Goal: Information Seeking & Learning: Learn about a topic

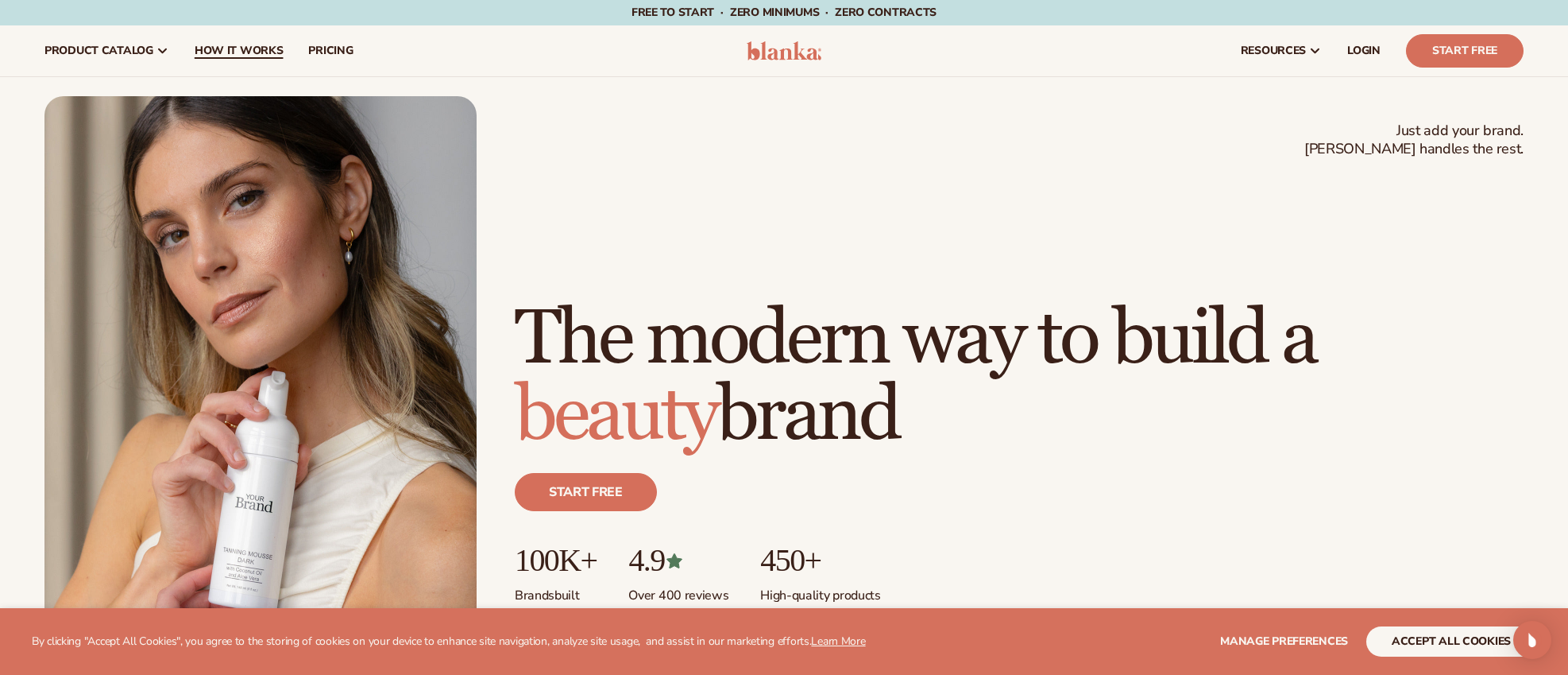
click at [244, 49] on span "How It Works" at bounding box center [239, 51] width 89 height 13
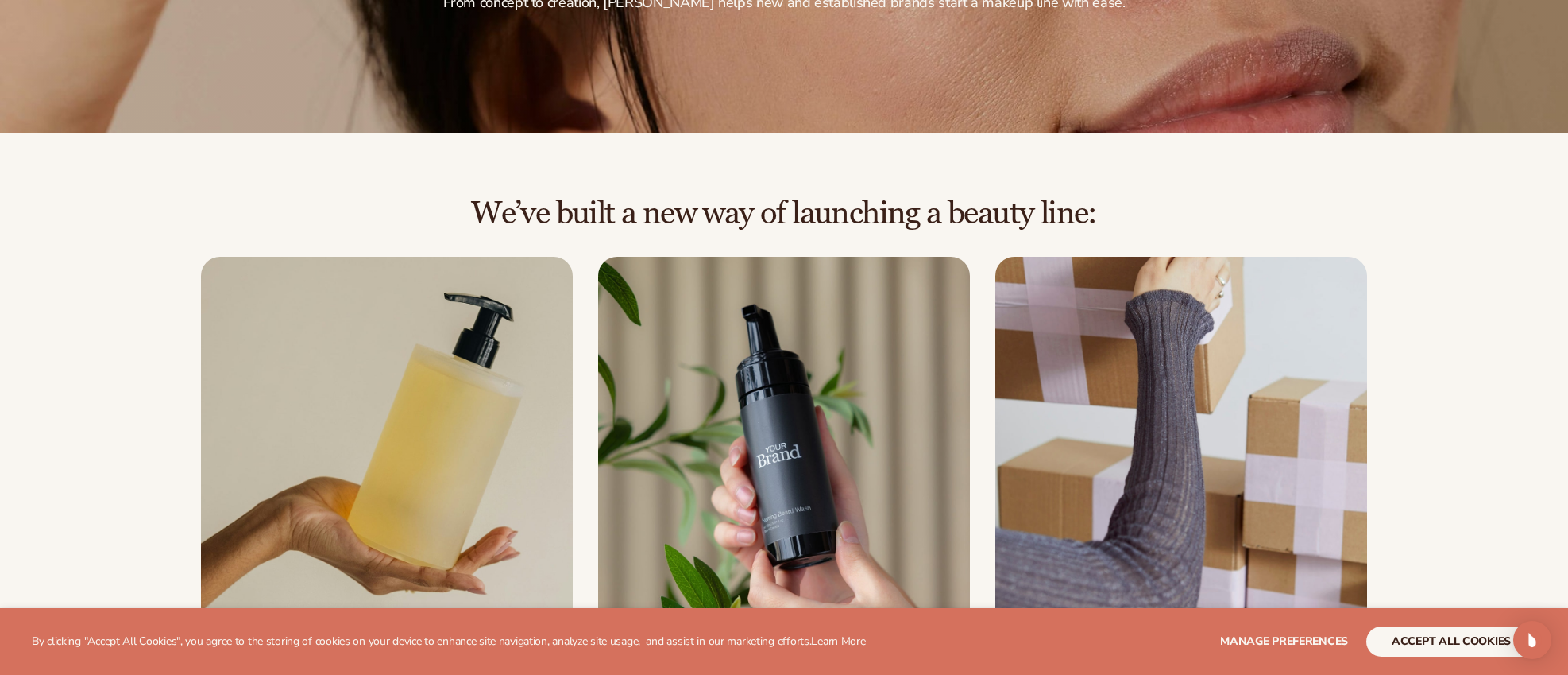
scroll to position [584, 0]
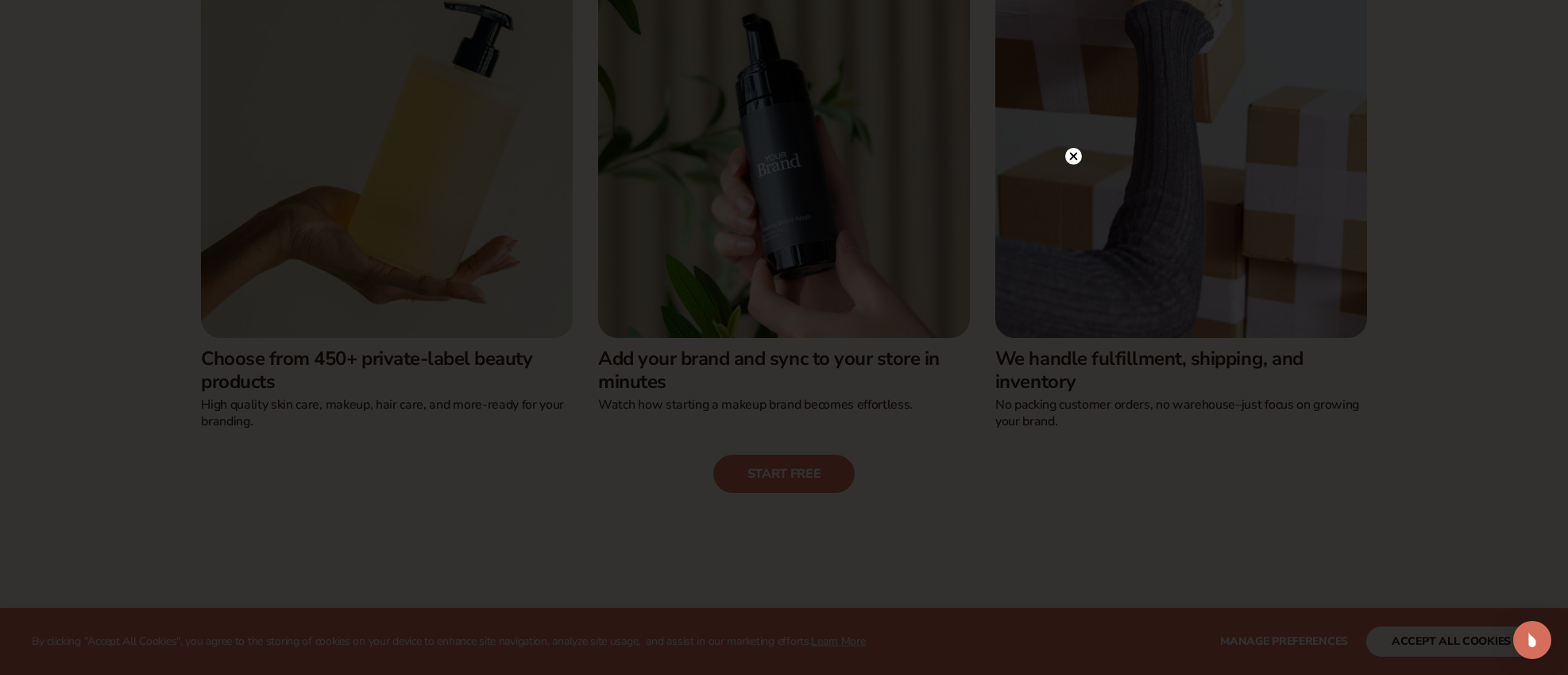
click at [1075, 155] on icon at bounding box center [1073, 156] width 8 height 8
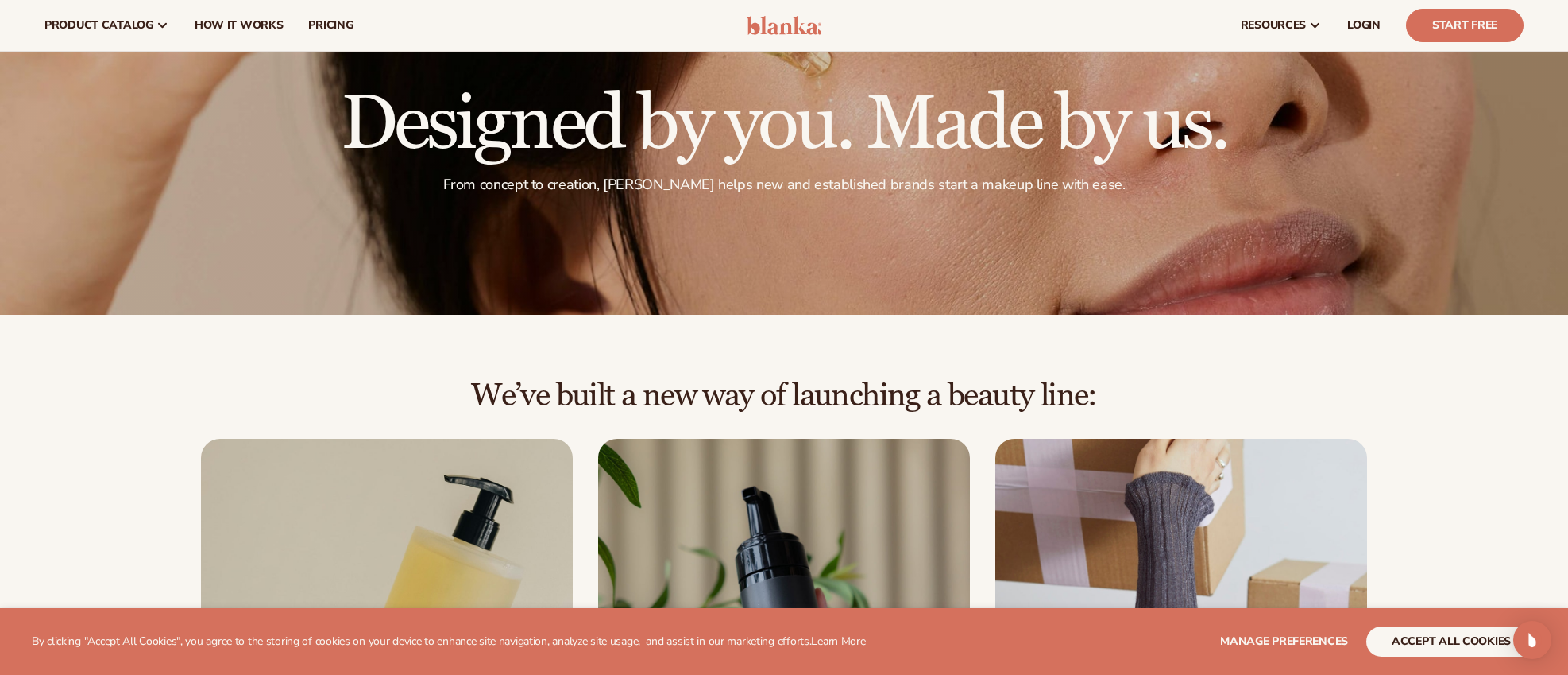
scroll to position [0, 0]
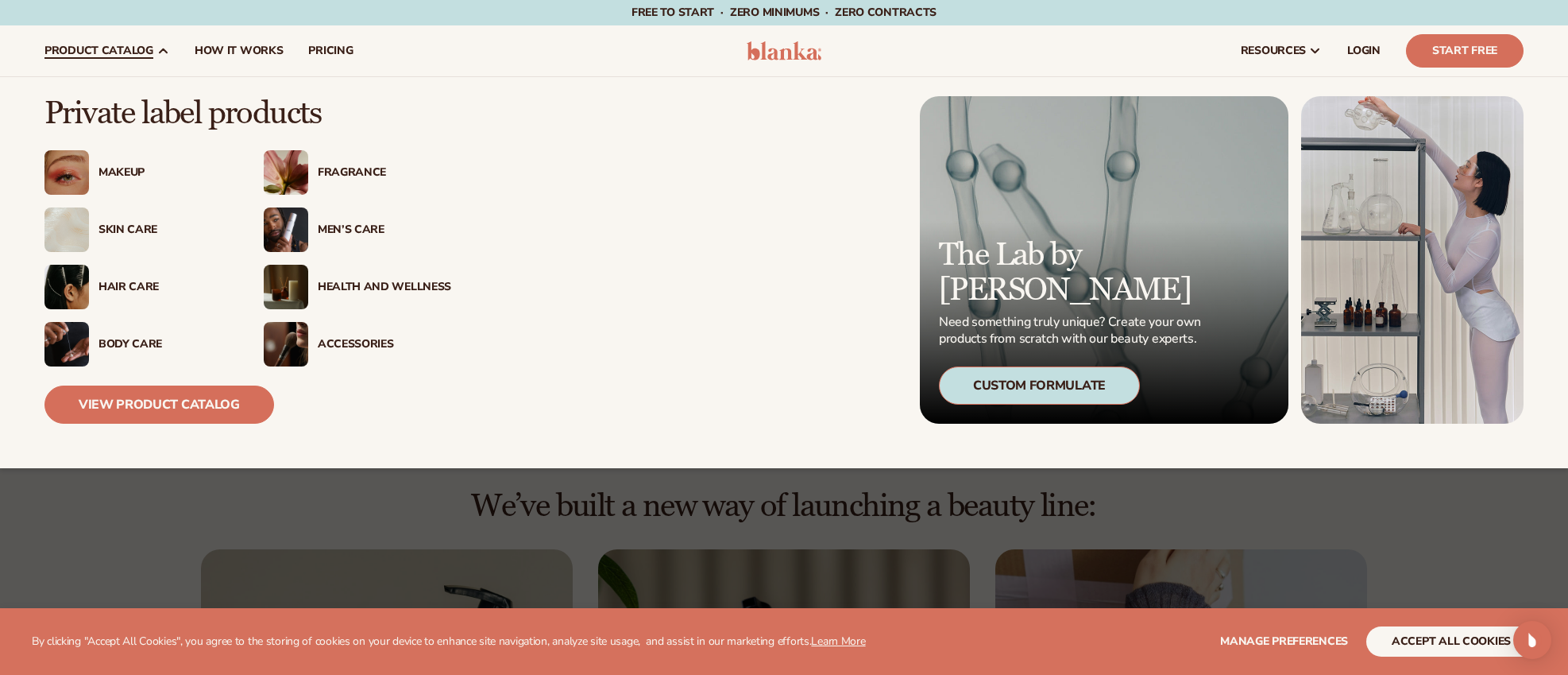
click at [118, 168] on div "Makeup" at bounding box center [165, 173] width 133 height 14
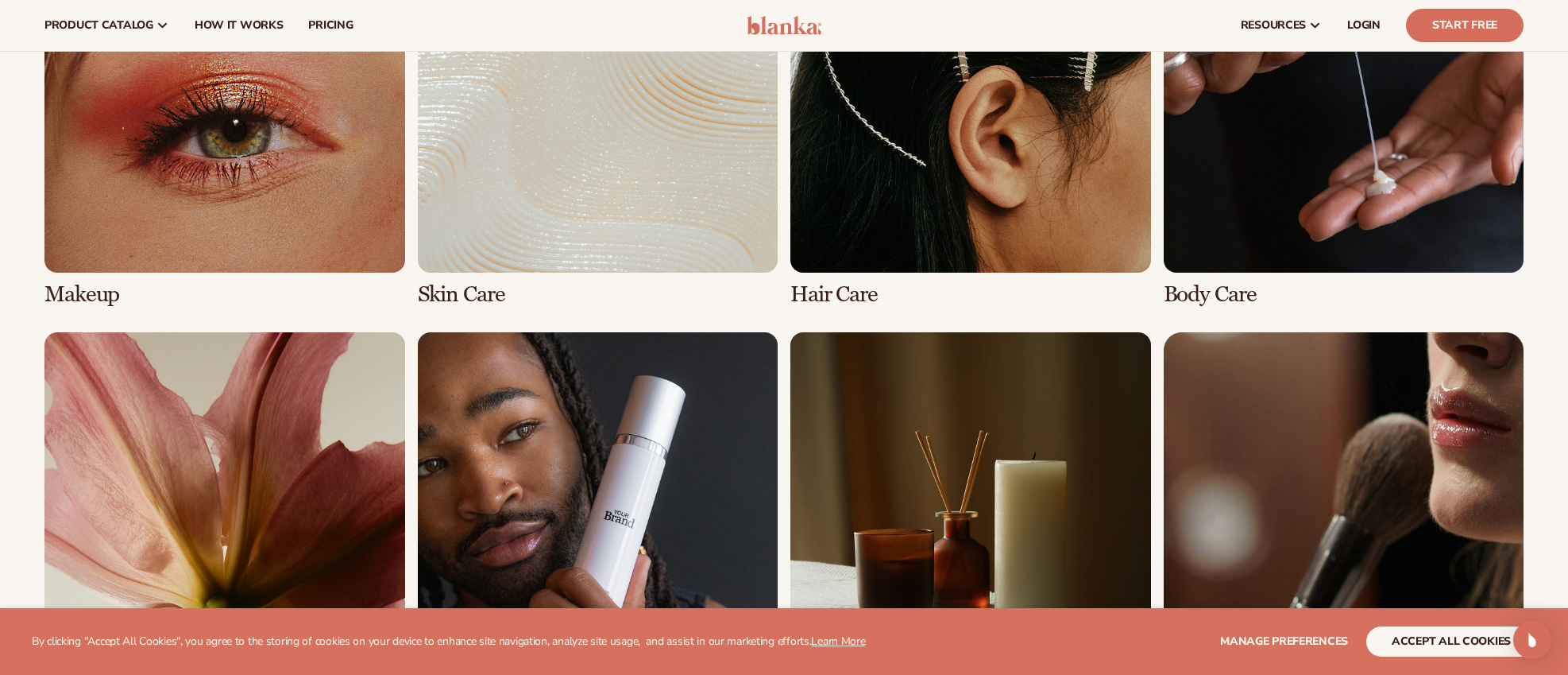
scroll to position [1141, 0]
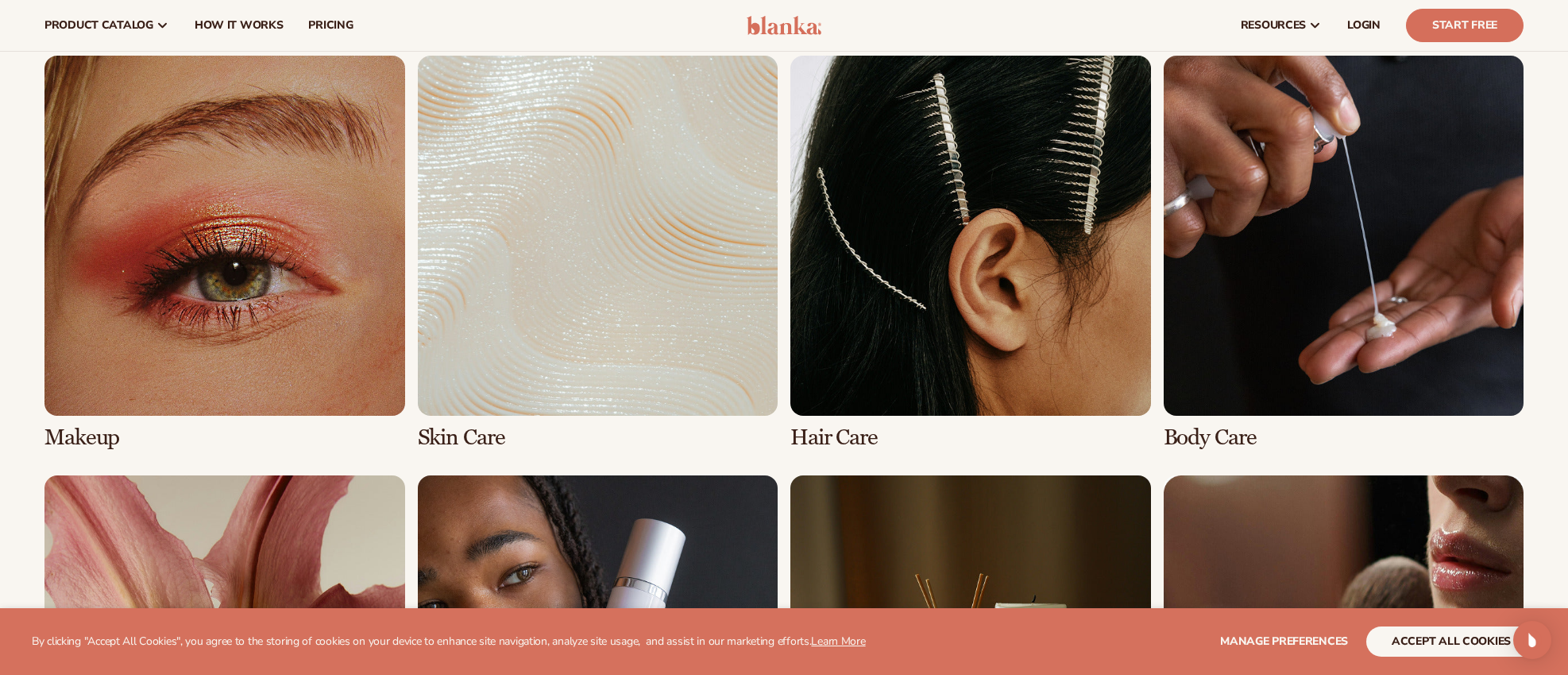
click at [327, 270] on link "1 / 8" at bounding box center [225, 252] width 361 height 394
click at [268, 261] on link "1 / 8" at bounding box center [225, 252] width 361 height 394
click at [254, 252] on link "1 / 8" at bounding box center [225, 252] width 361 height 394
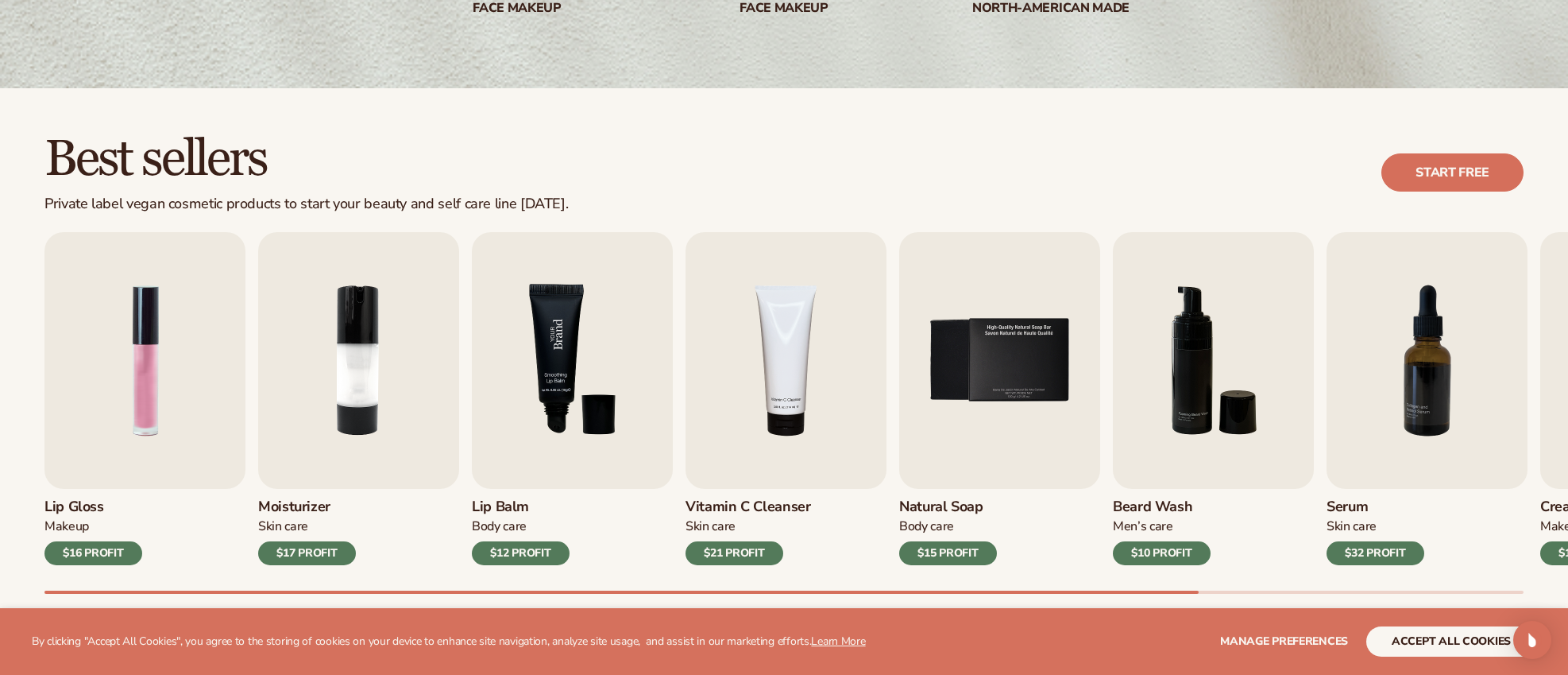
scroll to position [340, 0]
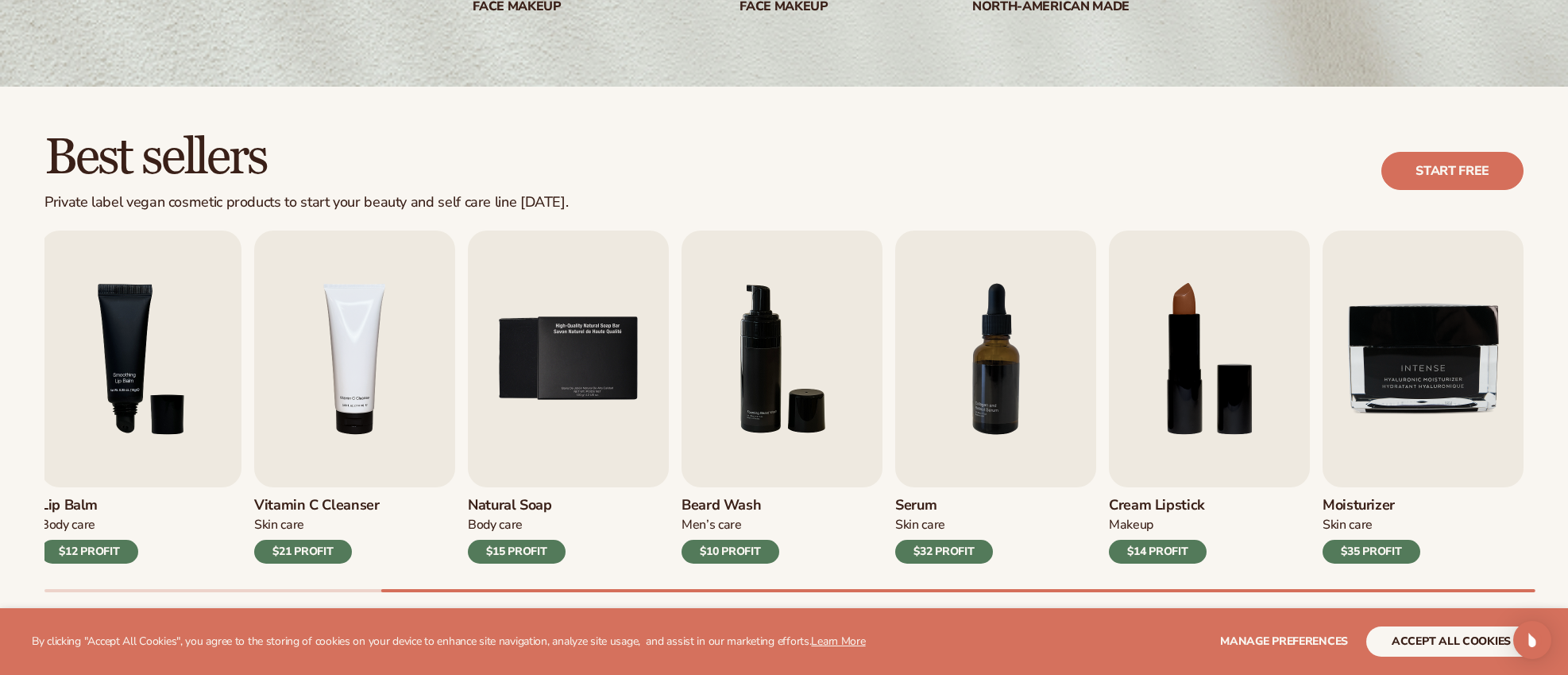
click at [1446, 573] on div "Lip Gloss Makeup $16 PROFIT Moisturizer Skin Care $17 PROFIT Lip Balm Body Care…" at bounding box center [806, 411] width 1524 height 361
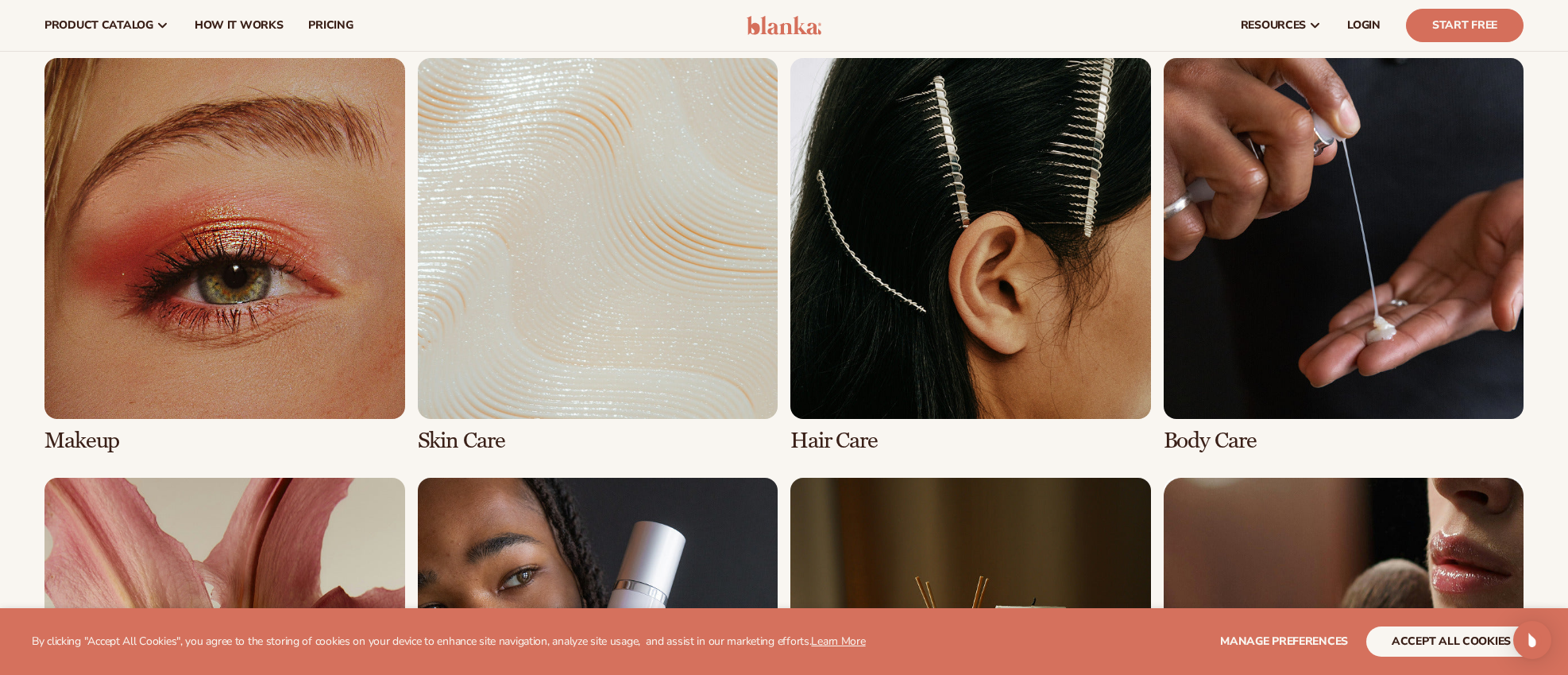
scroll to position [1094, 0]
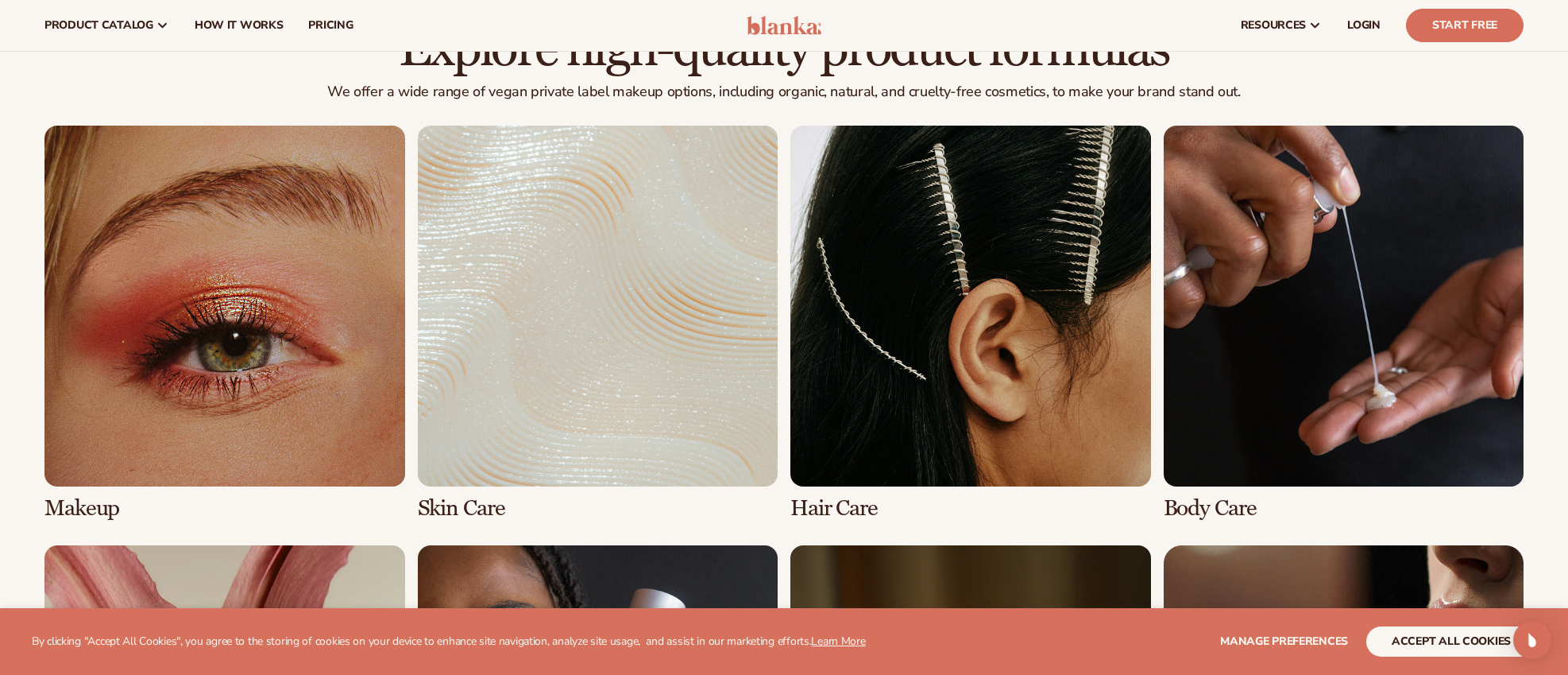
click at [904, 294] on link "3 / 8" at bounding box center [971, 322] width 361 height 394
click at [952, 303] on link "3 / 8" at bounding box center [971, 322] width 361 height 394
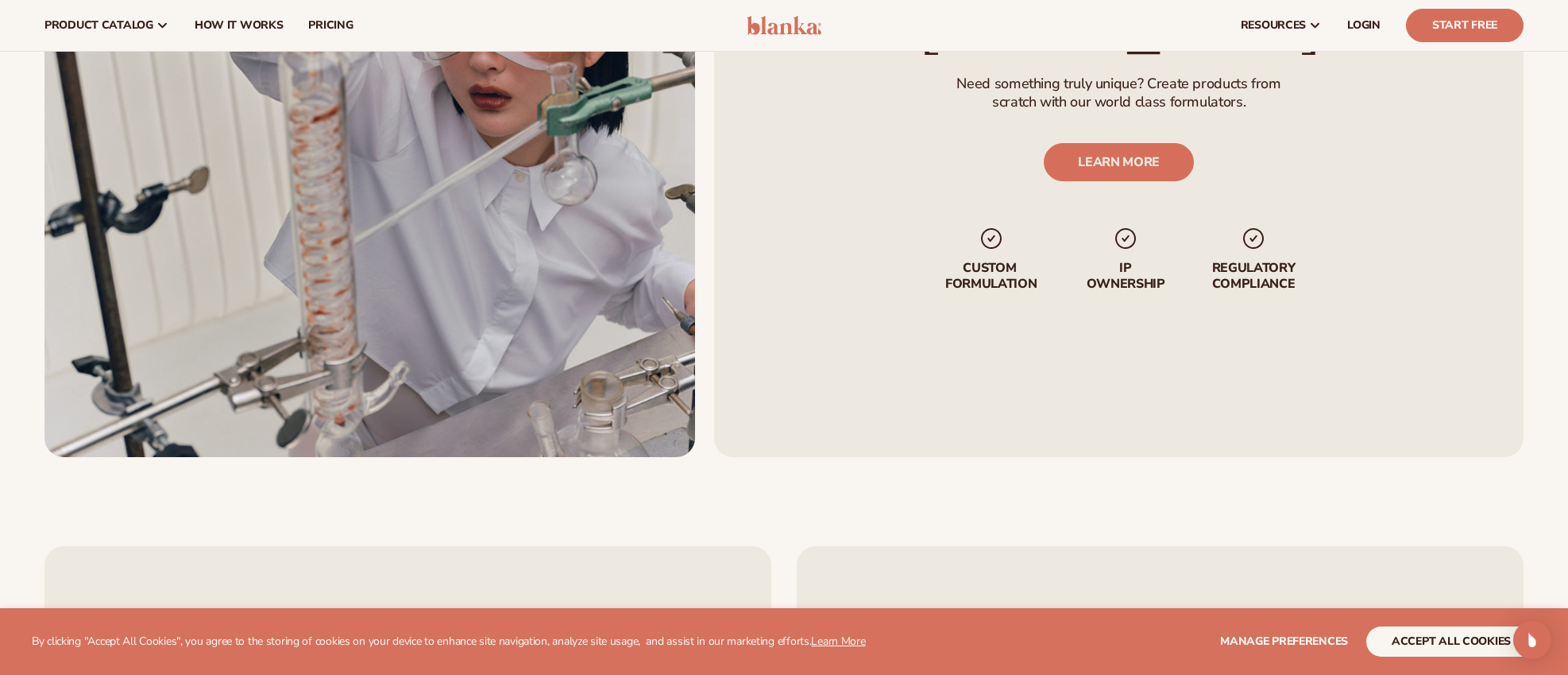
scroll to position [1826, 0]
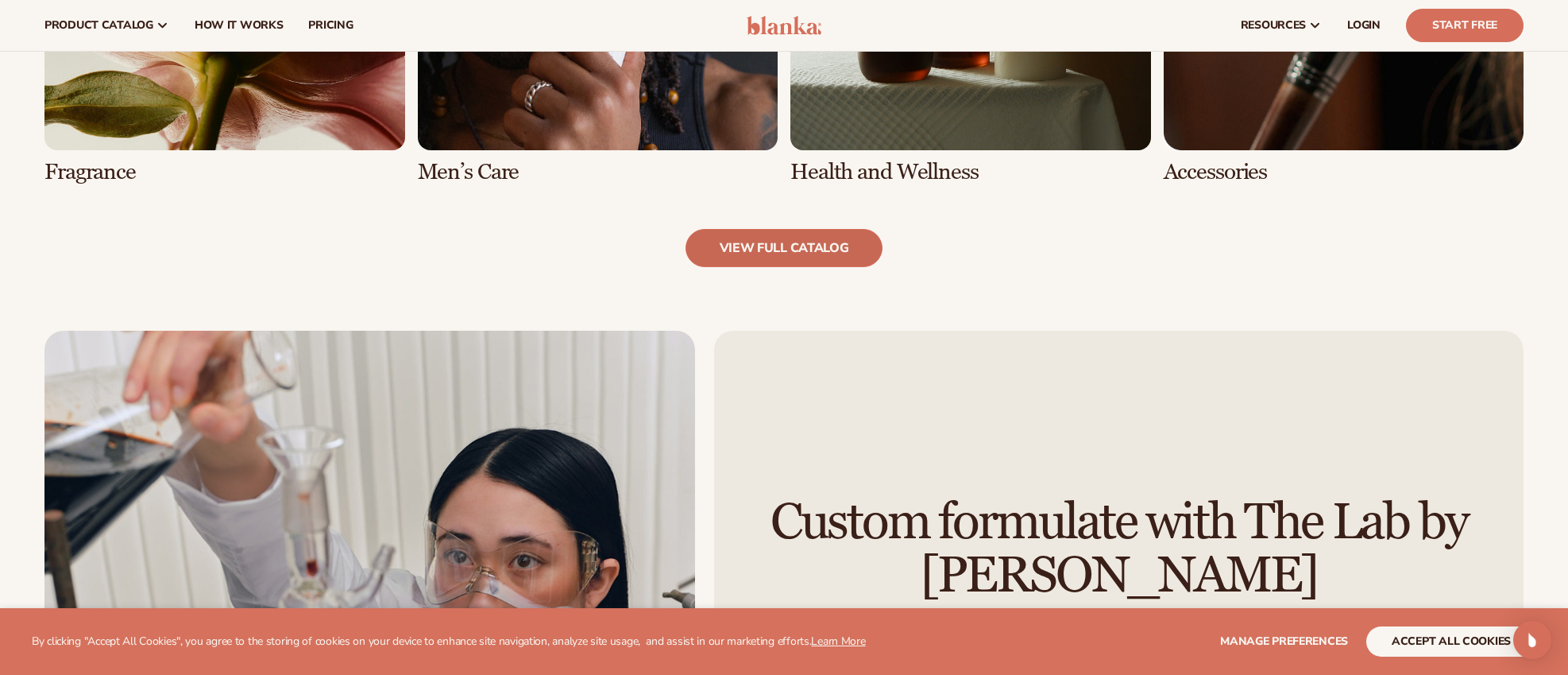
click at [804, 255] on link "view full catalog" at bounding box center [784, 248] width 197 height 38
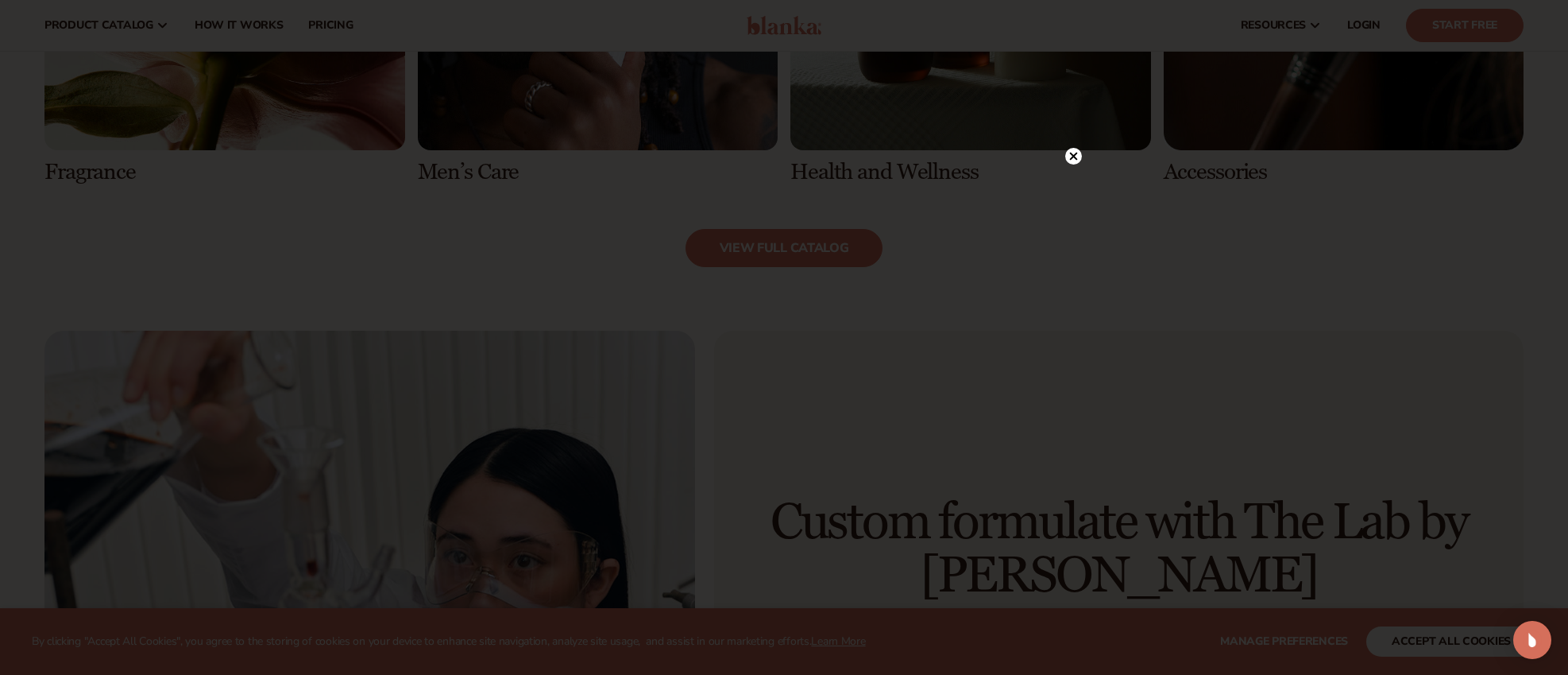
click at [1079, 156] on circle at bounding box center [1073, 156] width 16 height 16
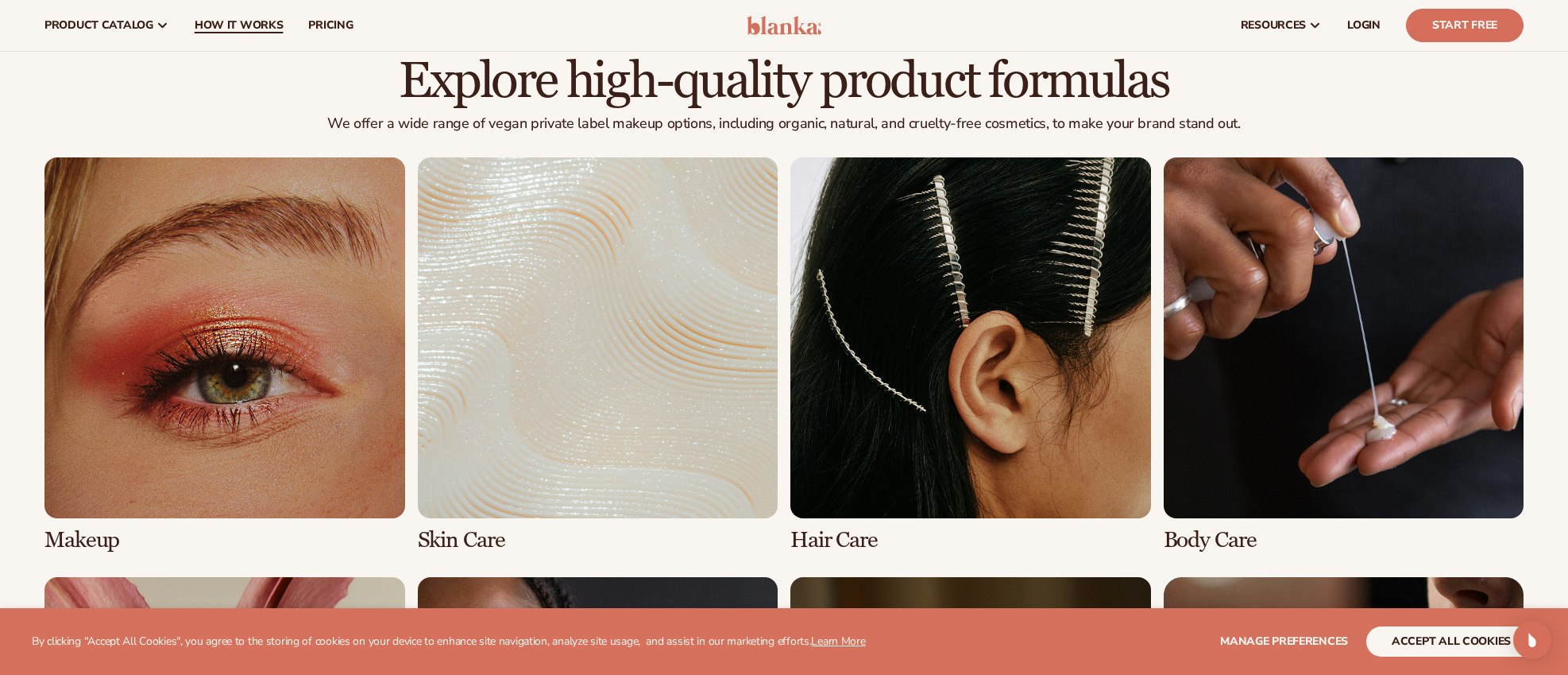
scroll to position [2207, 0]
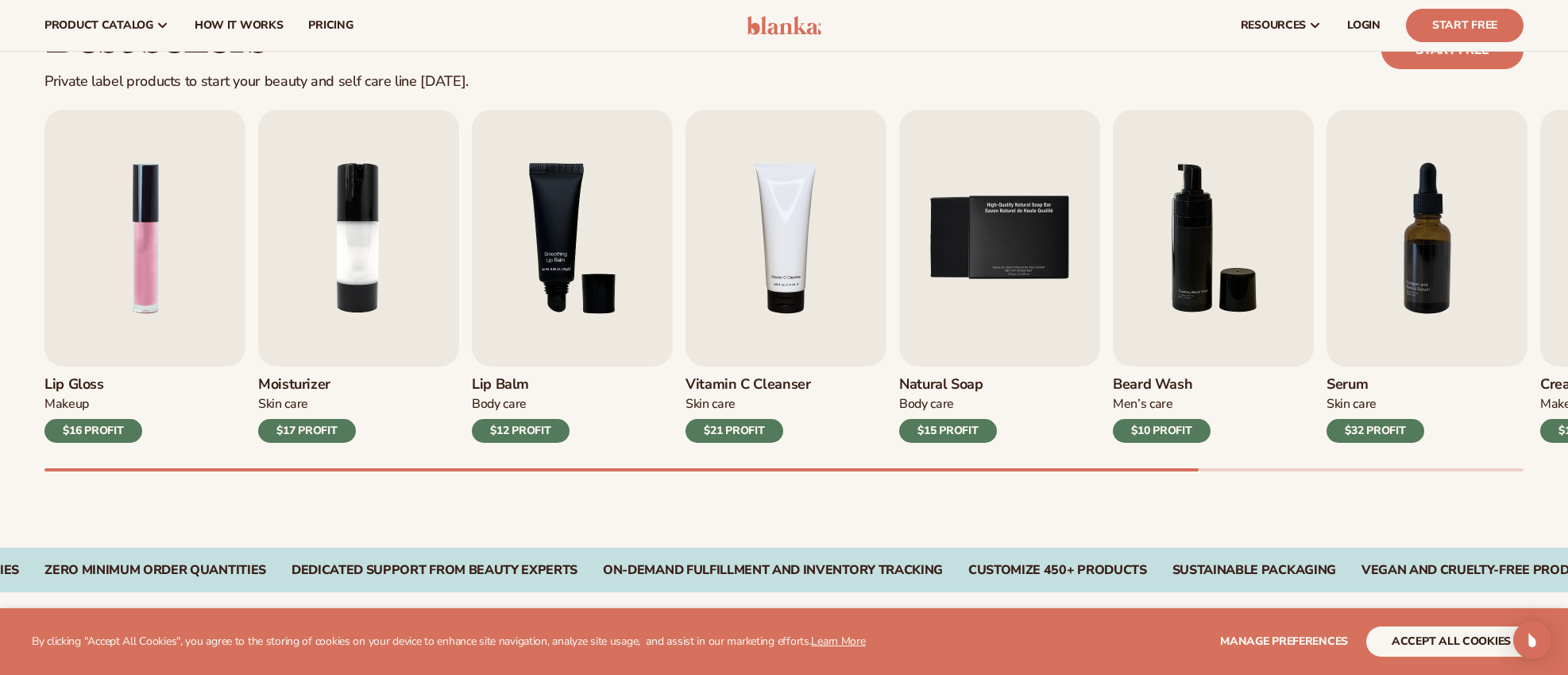
scroll to position [455, 0]
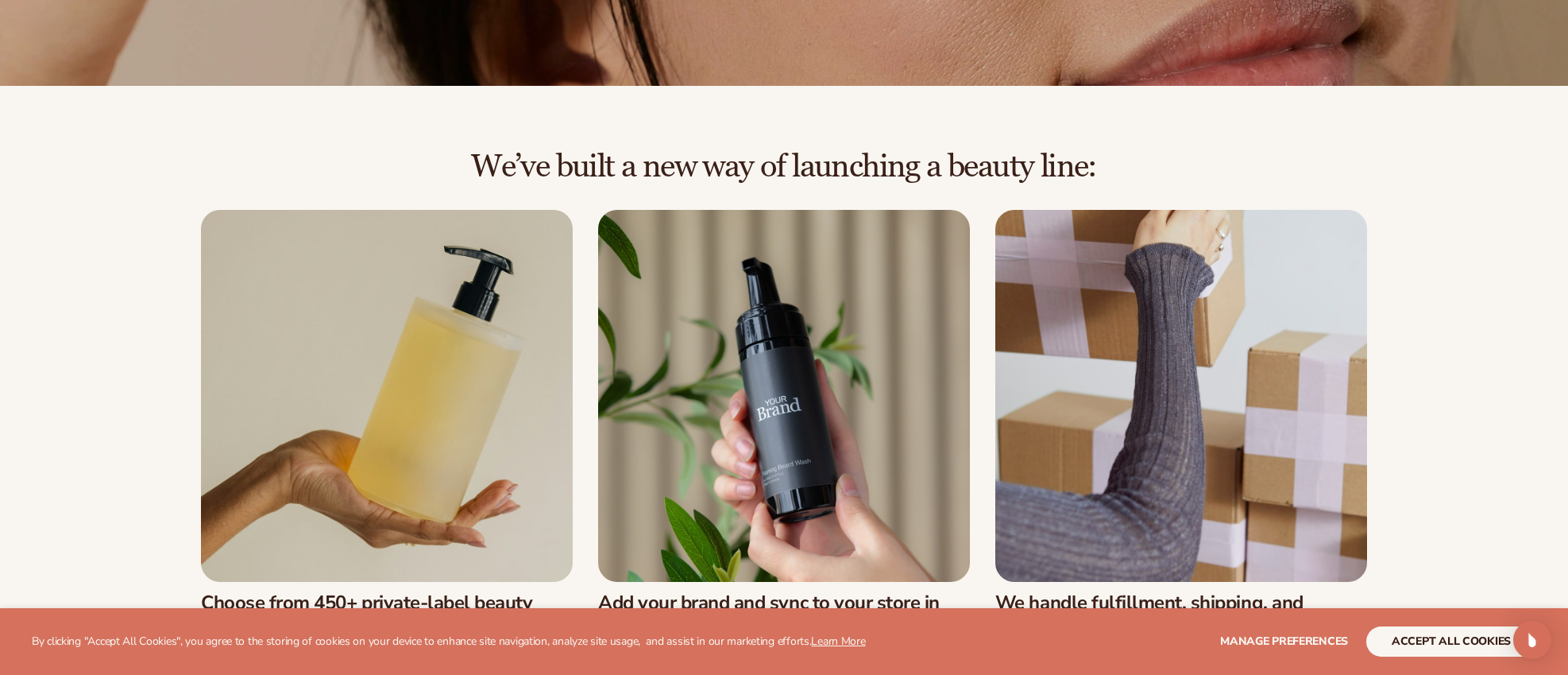
scroll to position [714, 0]
